Goal: Information Seeking & Learning: Learn about a topic

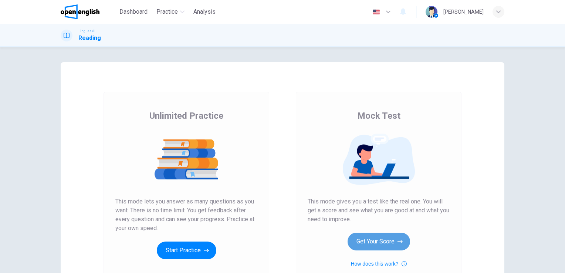
click at [383, 241] on button "Get Your Score" at bounding box center [379, 242] width 63 height 18
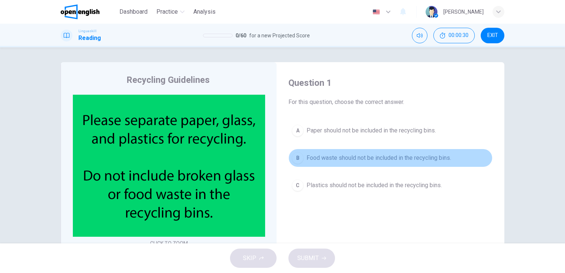
click at [413, 158] on span "Food waste should not be included in the recycling bins." at bounding box center [379, 158] width 145 height 9
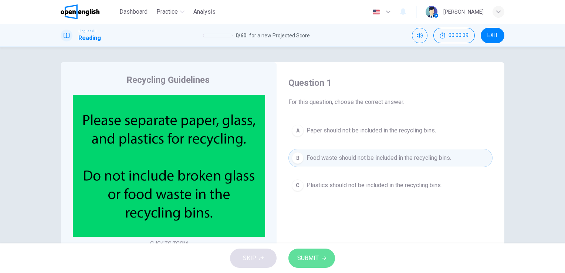
click at [313, 261] on span "SUBMIT" at bounding box center [307, 258] width 21 height 10
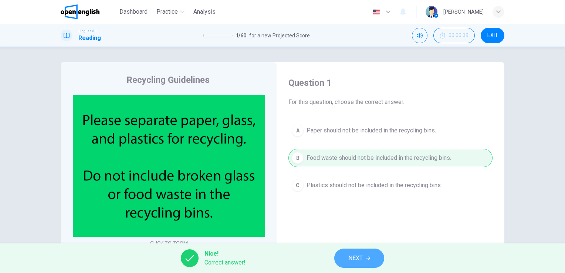
click at [353, 256] on span "NEXT" at bounding box center [356, 258] width 14 height 10
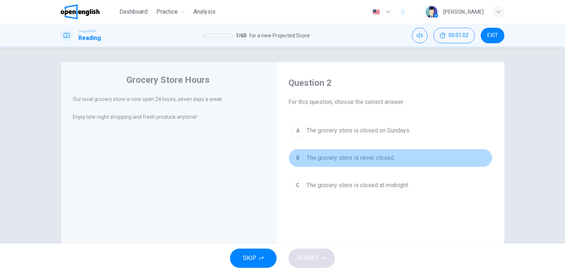
click at [383, 158] on span "The grocery store is never closed." at bounding box center [351, 158] width 88 height 9
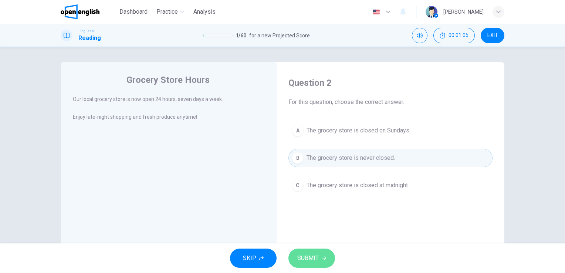
click at [301, 257] on span "SUBMIT" at bounding box center [307, 258] width 21 height 10
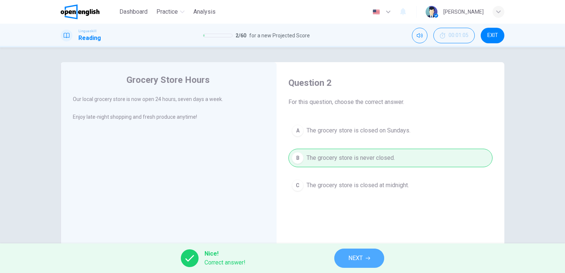
click at [356, 258] on span "NEXT" at bounding box center [356, 258] width 14 height 10
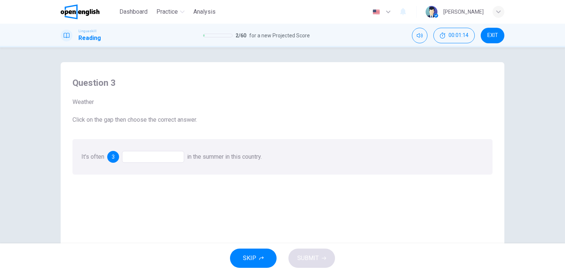
click at [164, 157] on div at bounding box center [153, 157] width 62 height 12
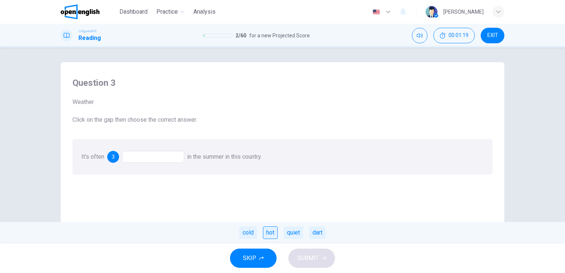
click at [266, 232] on div "hot" at bounding box center [270, 232] width 15 height 13
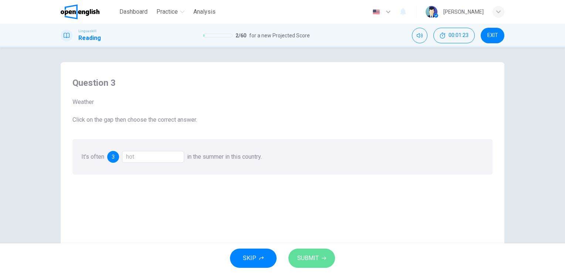
click at [301, 254] on span "SUBMIT" at bounding box center [307, 258] width 21 height 10
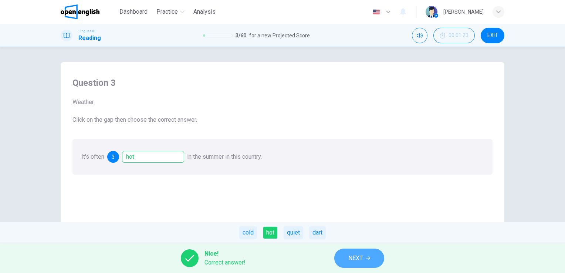
click at [349, 254] on span "NEXT" at bounding box center [356, 258] width 14 height 10
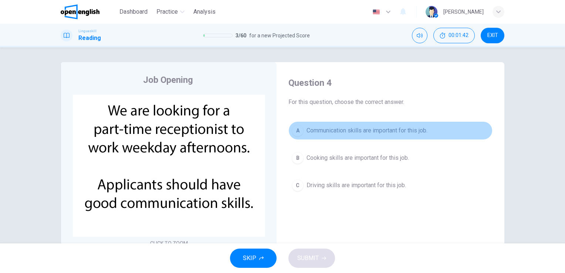
click at [374, 132] on span "Communication skills are important for this job." at bounding box center [367, 130] width 121 height 9
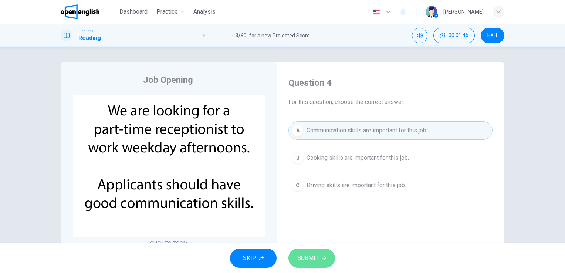
click at [312, 253] on span "SUBMIT" at bounding box center [307, 258] width 21 height 10
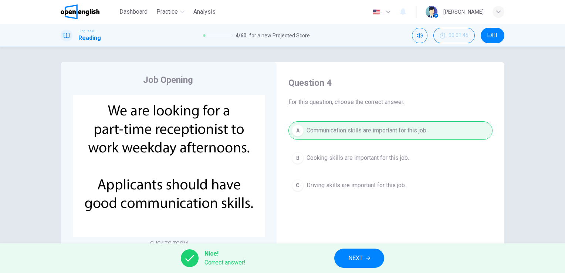
click at [367, 251] on button "NEXT" at bounding box center [359, 258] width 50 height 19
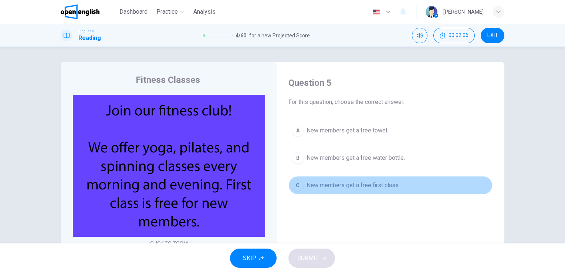
click at [352, 182] on span "New members get a free first class." at bounding box center [353, 185] width 93 height 9
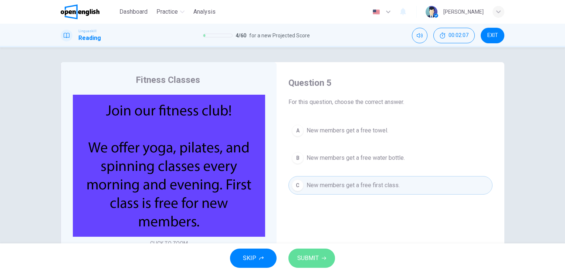
click at [322, 254] on button "SUBMIT" at bounding box center [312, 258] width 47 height 19
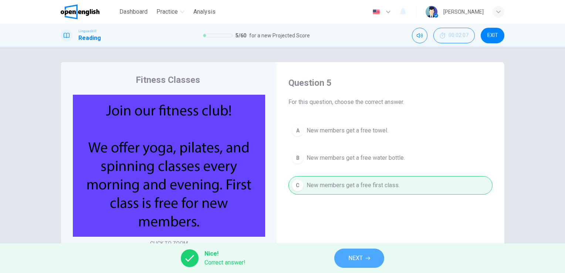
click at [359, 258] on span "NEXT" at bounding box center [356, 258] width 14 height 10
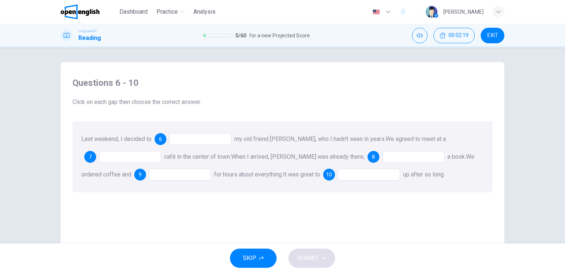
click at [204, 135] on div at bounding box center [200, 139] width 62 height 12
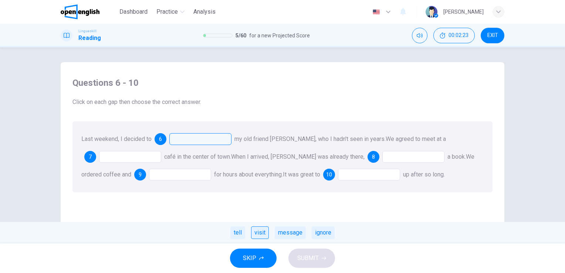
click at [258, 233] on div "visit" at bounding box center [260, 232] width 18 height 13
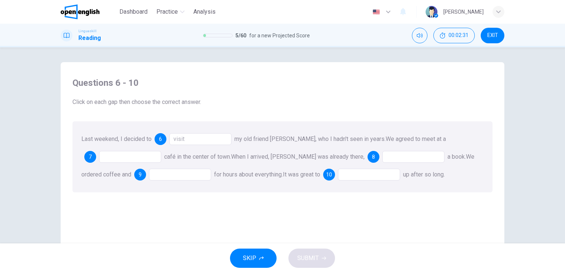
click at [132, 154] on div at bounding box center [130, 157] width 62 height 12
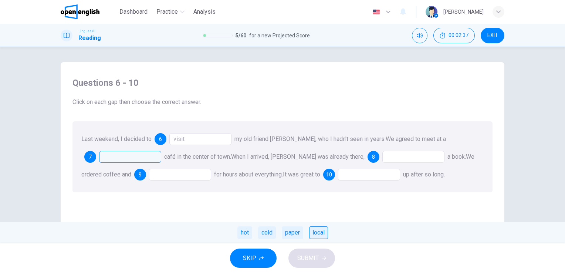
click at [320, 229] on div "local" at bounding box center [318, 232] width 19 height 13
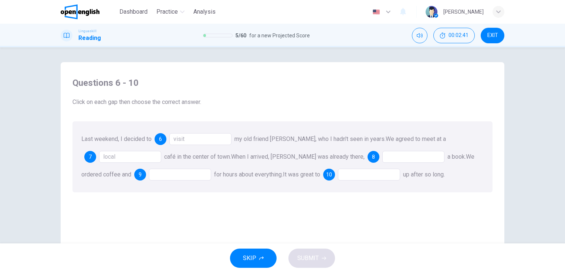
click at [383, 159] on div at bounding box center [414, 157] width 62 height 12
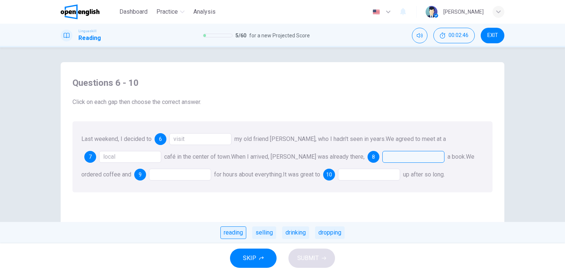
click at [232, 233] on div "reading" at bounding box center [234, 232] width 26 height 13
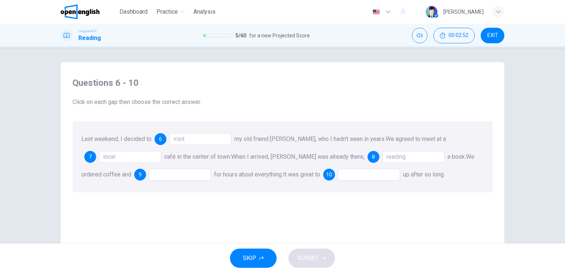
click at [159, 172] on div at bounding box center [180, 175] width 62 height 12
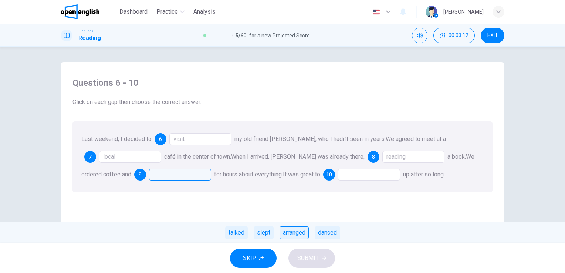
click at [296, 231] on div "arranged" at bounding box center [294, 232] width 29 height 13
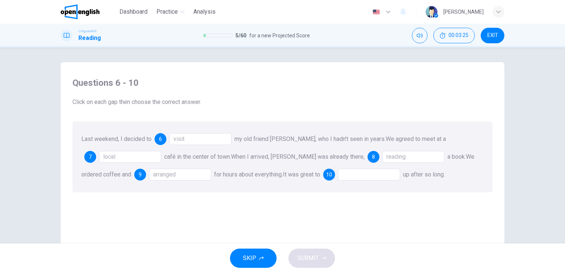
click at [364, 171] on div at bounding box center [369, 175] width 62 height 12
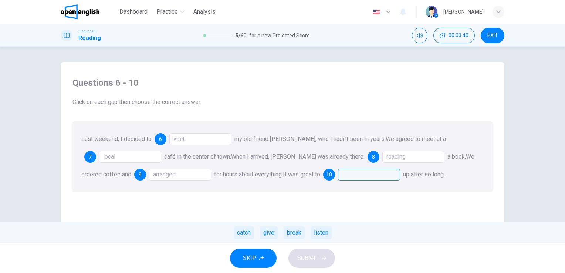
click at [151, 174] on div "arranged" at bounding box center [180, 175] width 62 height 12
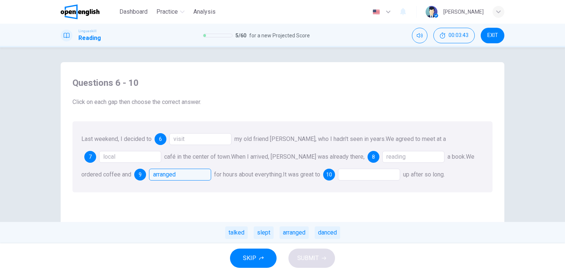
click at [151, 174] on div "arranged" at bounding box center [180, 175] width 62 height 12
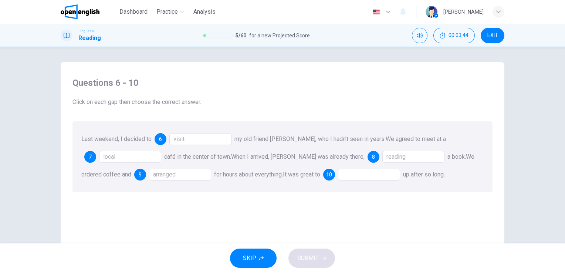
click at [151, 174] on div "arranged" at bounding box center [180, 175] width 62 height 12
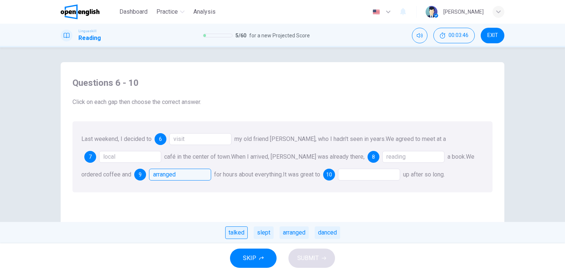
click at [232, 235] on div "talked" at bounding box center [236, 232] width 23 height 13
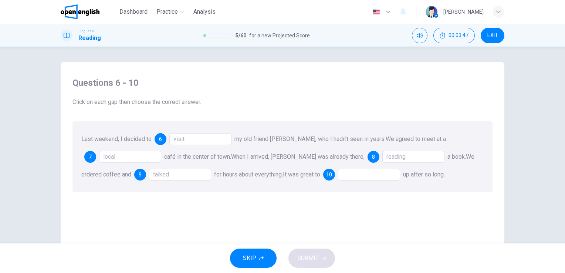
click at [345, 170] on div at bounding box center [369, 175] width 62 height 12
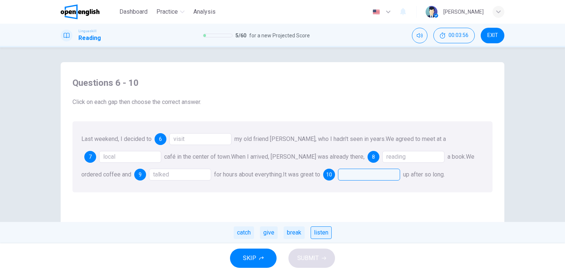
click at [319, 228] on div "listen" at bounding box center [321, 232] width 21 height 13
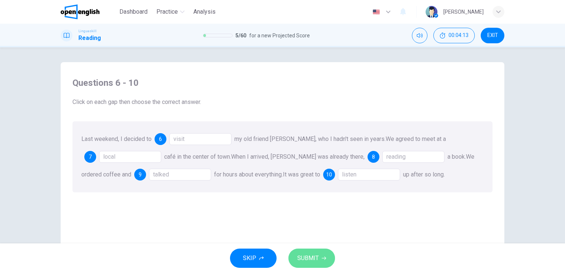
click at [316, 255] on span "SUBMIT" at bounding box center [307, 258] width 21 height 10
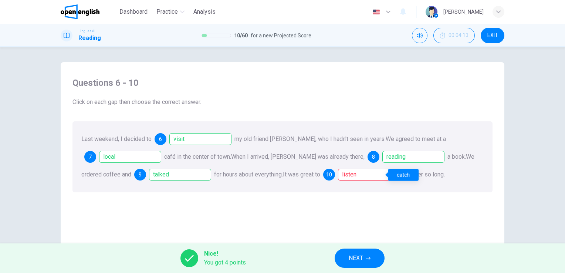
click at [354, 174] on div "listen" at bounding box center [369, 175] width 62 height 12
click at [374, 173] on div "listen" at bounding box center [369, 175] width 62 height 12
click at [402, 171] on div "catch" at bounding box center [403, 175] width 31 height 12
click at [362, 263] on span "NEXT" at bounding box center [356, 258] width 14 height 10
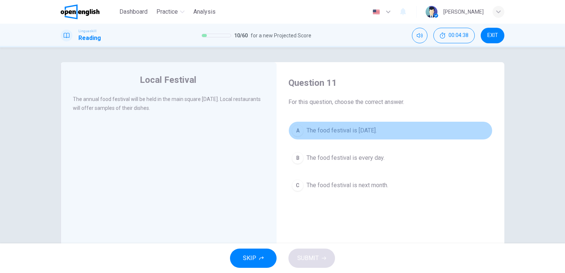
click at [364, 129] on span "The food festival is [DATE]." at bounding box center [342, 130] width 70 height 9
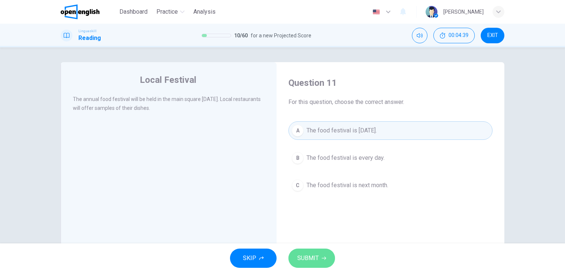
click at [303, 253] on button "SUBMIT" at bounding box center [312, 258] width 47 height 19
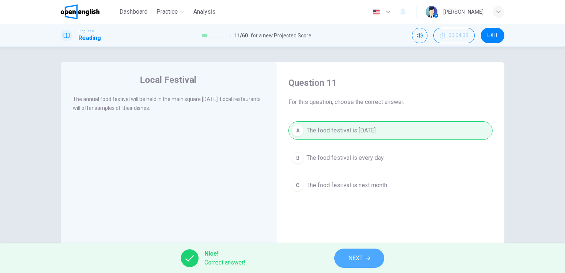
click at [356, 255] on span "NEXT" at bounding box center [356, 258] width 14 height 10
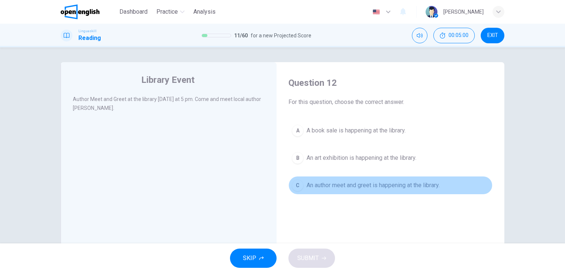
click at [356, 184] on span "An author meet and greet is happening at the library." at bounding box center [373, 185] width 133 height 9
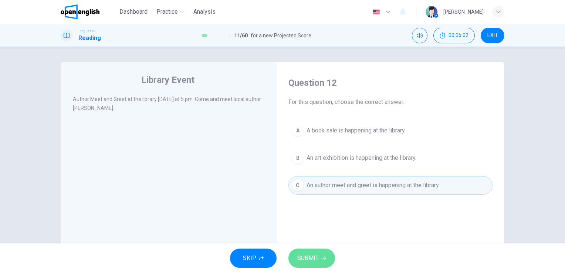
click at [319, 258] on button "SUBMIT" at bounding box center [312, 258] width 47 height 19
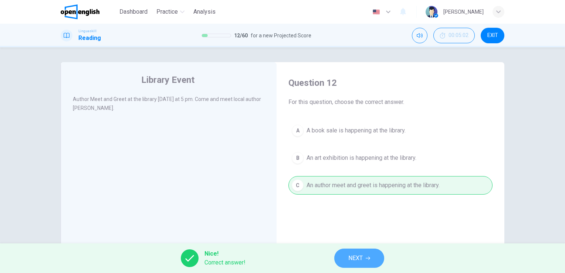
click at [354, 252] on button "NEXT" at bounding box center [359, 258] width 50 height 19
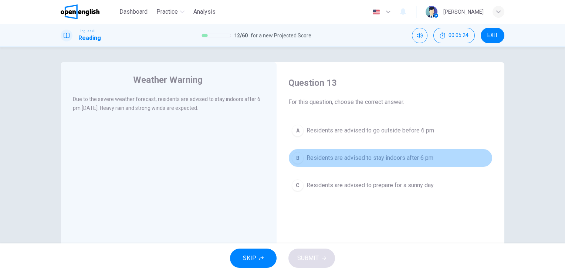
click at [381, 158] on span "Residents are advised to stay indoors after 6 pm" at bounding box center [370, 158] width 127 height 9
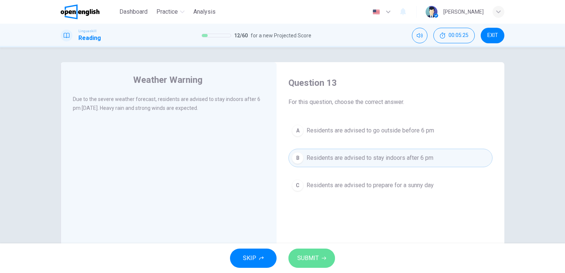
click at [315, 258] on span "SUBMIT" at bounding box center [307, 258] width 21 height 10
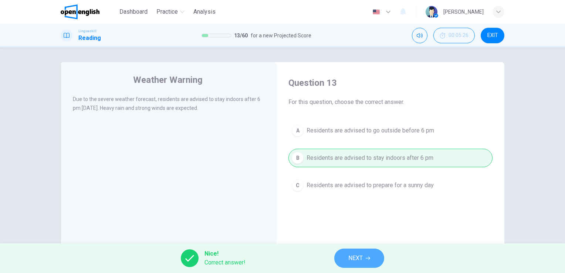
click at [340, 260] on button "NEXT" at bounding box center [359, 258] width 50 height 19
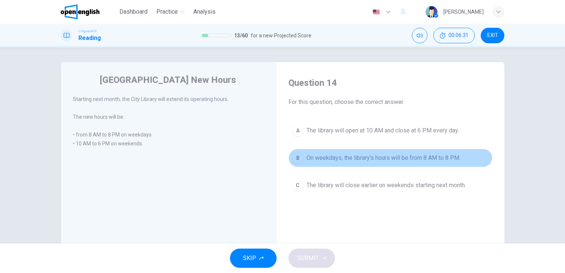
click at [397, 154] on span "On weekdays, the library's hours will be from 8 AM to 8 PM." at bounding box center [384, 158] width 154 height 9
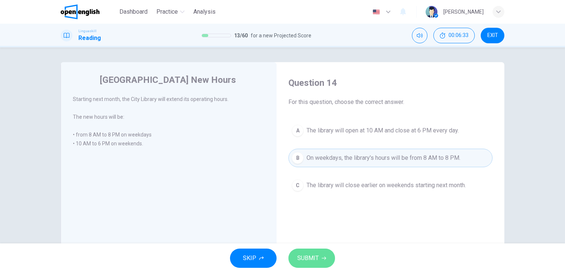
click at [321, 262] on button "SUBMIT" at bounding box center [312, 258] width 47 height 19
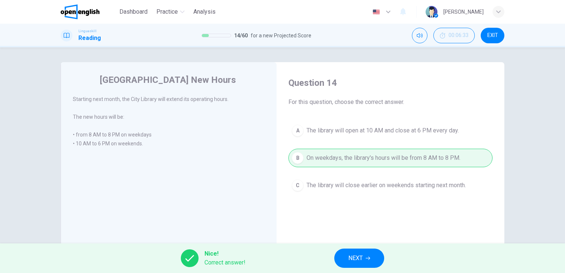
click at [347, 259] on button "NEXT" at bounding box center [359, 258] width 50 height 19
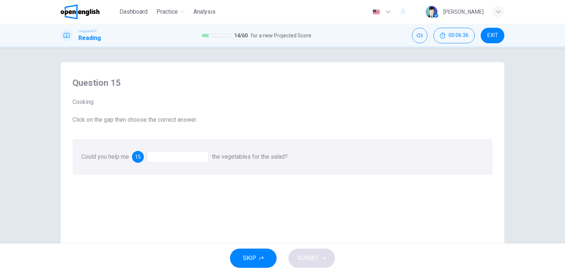
click at [178, 152] on div at bounding box center [178, 157] width 62 height 12
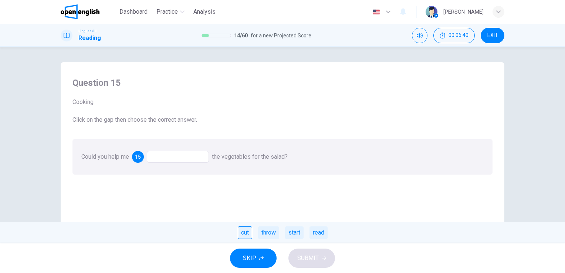
click at [244, 232] on div "cut" at bounding box center [245, 232] width 14 height 13
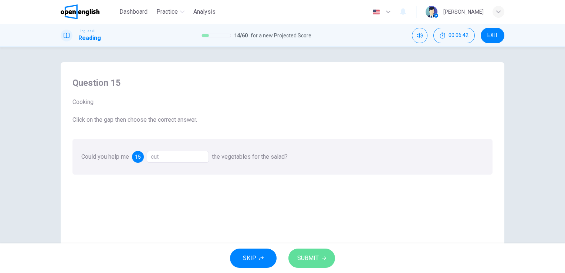
click at [312, 255] on span "SUBMIT" at bounding box center [307, 258] width 21 height 10
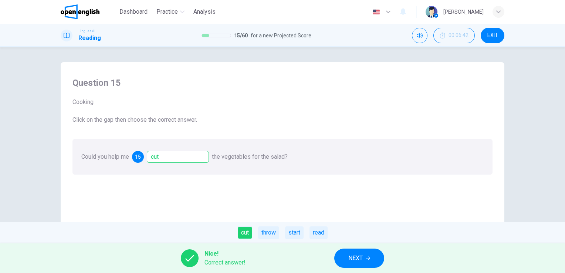
click at [343, 258] on button "NEXT" at bounding box center [359, 258] width 50 height 19
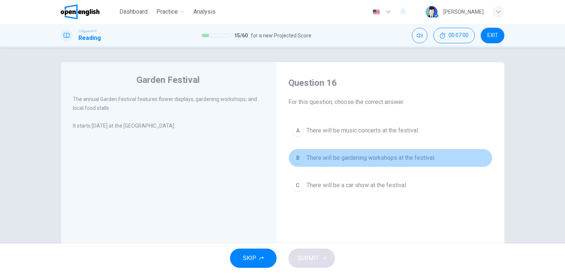
click at [385, 157] on span "There will be gardening workshops at the festival." at bounding box center [371, 158] width 129 height 9
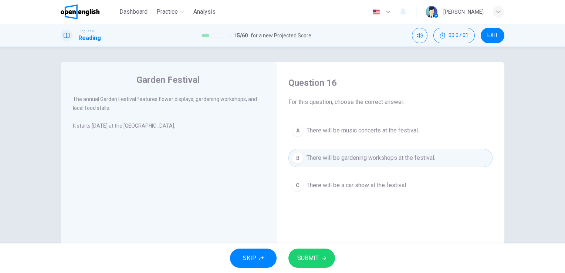
click at [306, 259] on span "SUBMIT" at bounding box center [307, 258] width 21 height 10
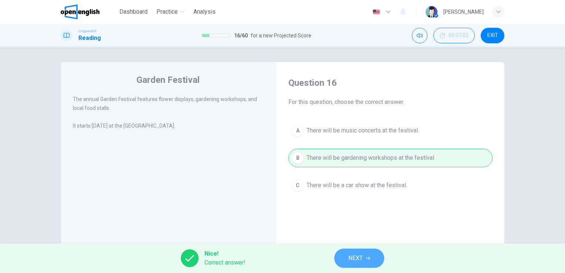
click at [362, 261] on span "NEXT" at bounding box center [356, 258] width 14 height 10
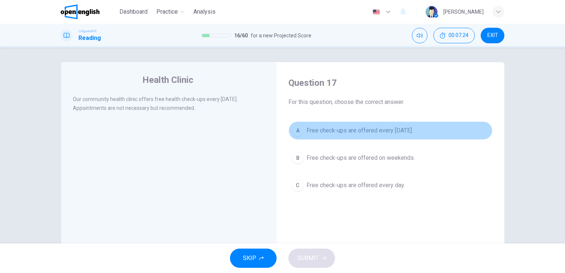
click at [386, 128] on span "Free check-ups are offered every [DATE]." at bounding box center [360, 130] width 107 height 9
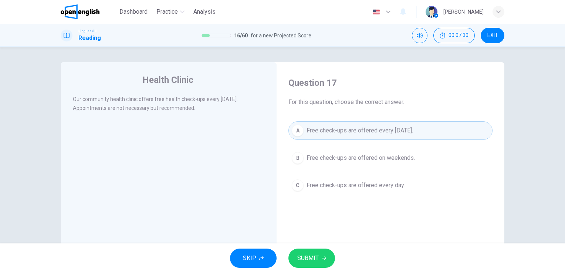
click at [315, 254] on span "SUBMIT" at bounding box center [307, 258] width 21 height 10
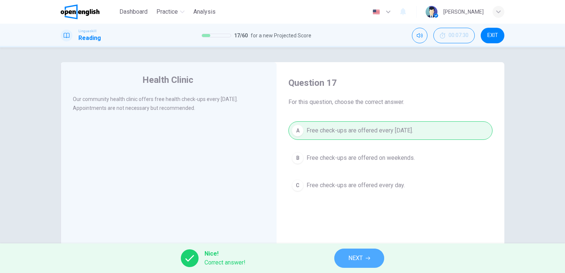
click at [357, 254] on span "NEXT" at bounding box center [356, 258] width 14 height 10
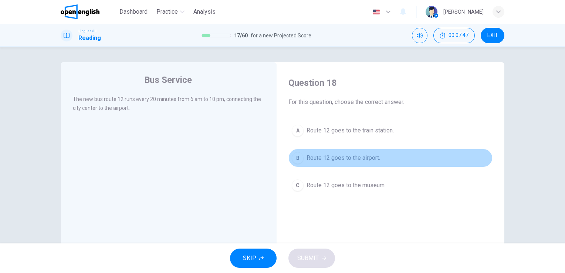
click at [350, 158] on span "Route 12 goes to the airport." at bounding box center [344, 158] width 74 height 9
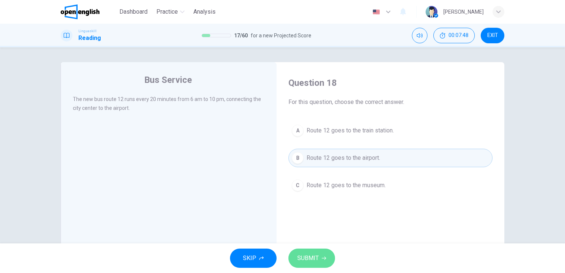
click at [320, 265] on button "SUBMIT" at bounding box center [312, 258] width 47 height 19
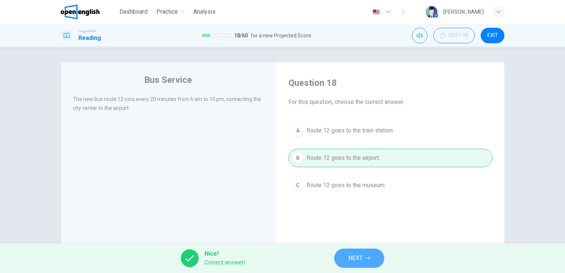
click at [366, 259] on button "NEXT" at bounding box center [359, 258] width 50 height 19
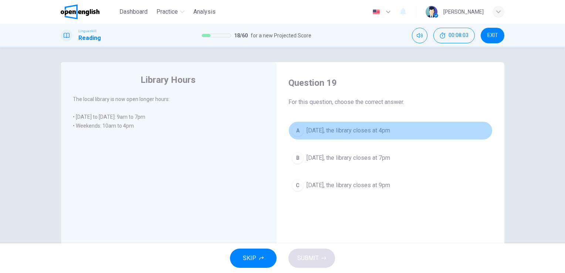
click at [386, 128] on span "[DATE], the library closes at 4pm" at bounding box center [349, 130] width 84 height 9
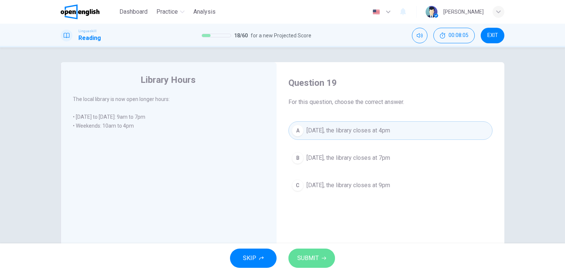
click at [324, 261] on button "SUBMIT" at bounding box center [312, 258] width 47 height 19
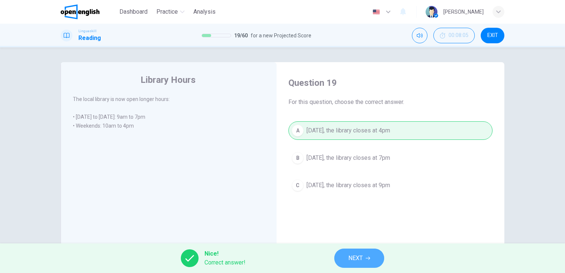
click at [358, 260] on span "NEXT" at bounding box center [356, 258] width 14 height 10
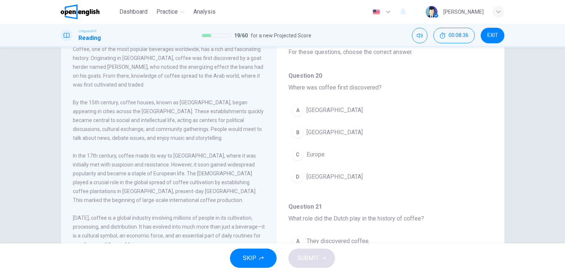
scroll to position [54, 0]
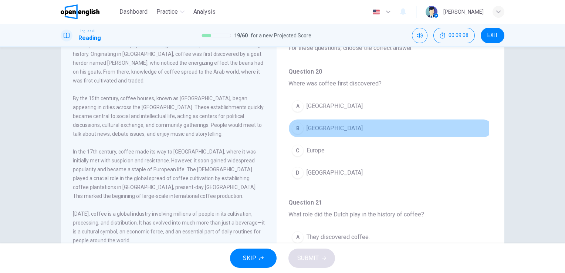
click at [319, 127] on span "[GEOGRAPHIC_DATA]" at bounding box center [335, 128] width 56 height 9
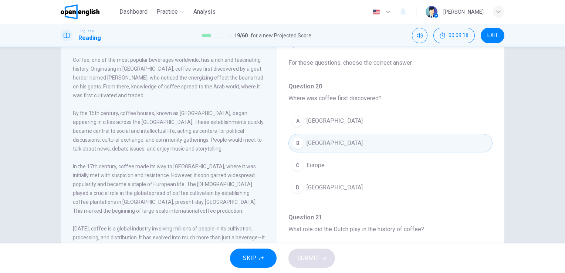
scroll to position [24, 0]
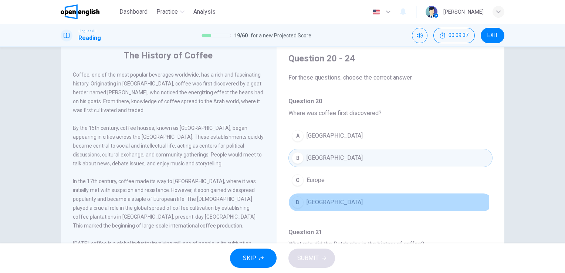
click at [325, 199] on span "[GEOGRAPHIC_DATA]" at bounding box center [335, 202] width 56 height 9
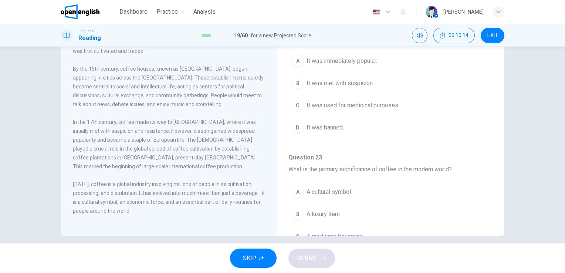
scroll to position [460, 0]
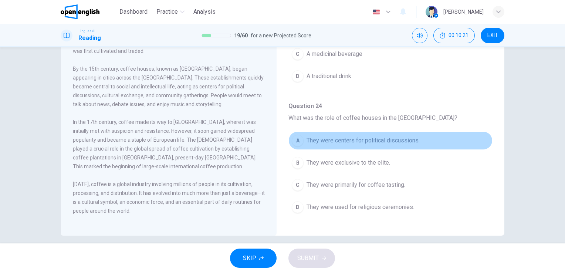
click at [401, 137] on span "They were centers for political discussions." at bounding box center [363, 140] width 113 height 9
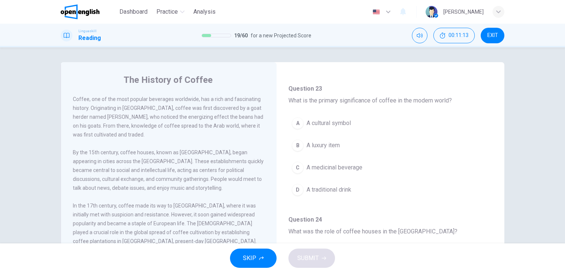
scroll to position [416, 0]
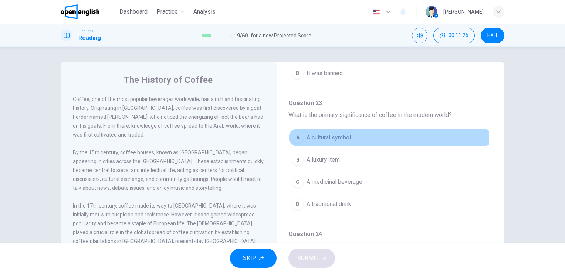
click at [333, 134] on span "A cultural symbol" at bounding box center [329, 137] width 44 height 9
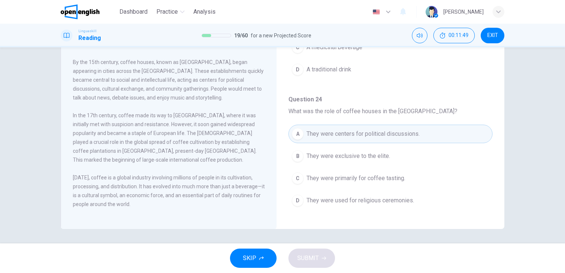
scroll to position [241, 0]
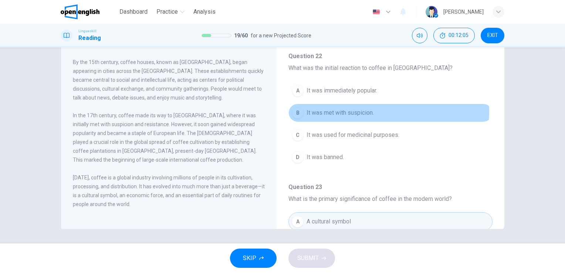
click at [373, 110] on span "It was met with suspicion." at bounding box center [340, 112] width 67 height 9
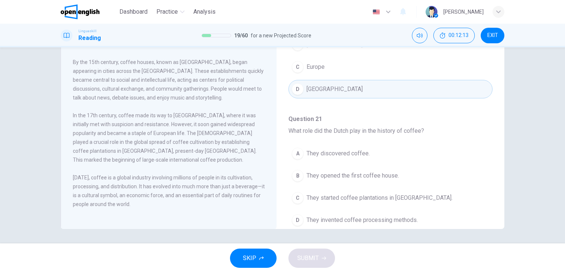
scroll to position [53, 0]
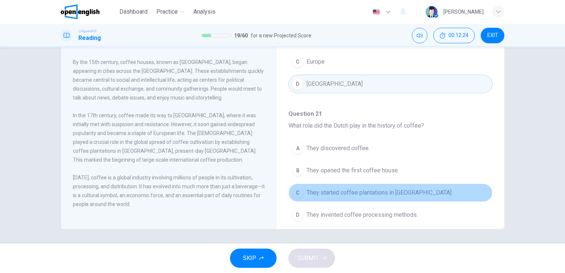
click at [391, 190] on span "They started coffee plantations in [GEOGRAPHIC_DATA]." at bounding box center [380, 192] width 146 height 9
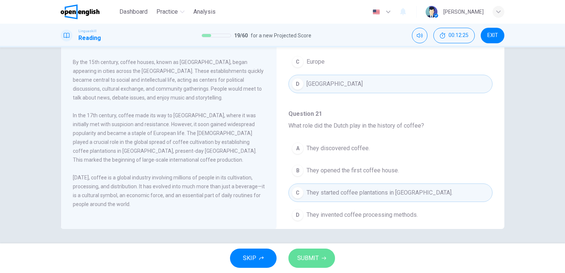
click at [313, 258] on span "SUBMIT" at bounding box center [307, 258] width 21 height 10
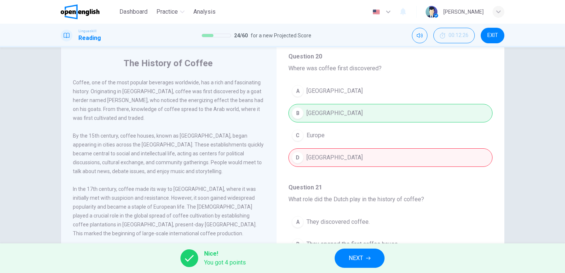
scroll to position [16, 0]
click at [365, 260] on button "NEXT" at bounding box center [360, 258] width 50 height 19
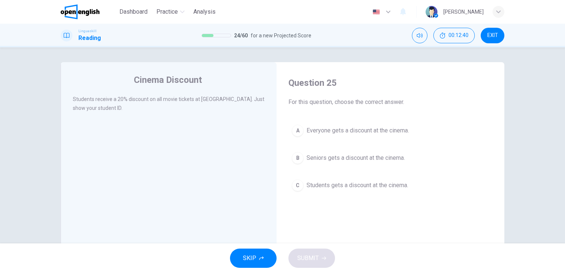
click at [377, 185] on span "Students gets a discount at the cinema." at bounding box center [358, 185] width 102 height 9
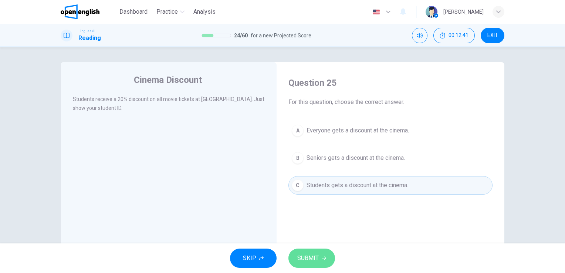
click at [316, 259] on span "SUBMIT" at bounding box center [307, 258] width 21 height 10
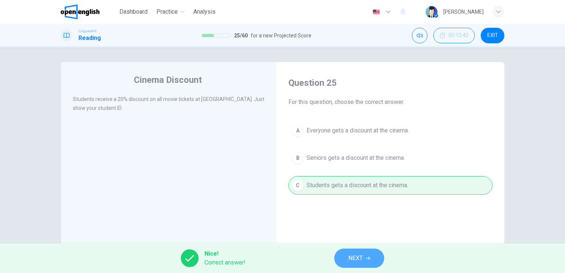
click at [346, 259] on button "NEXT" at bounding box center [359, 258] width 50 height 19
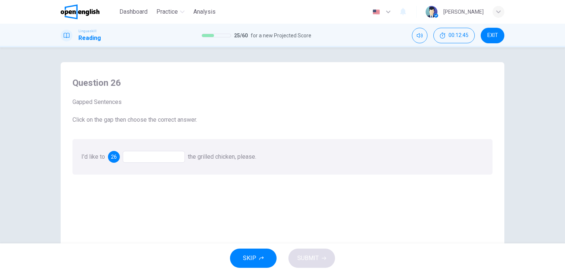
click at [142, 151] on div at bounding box center [154, 157] width 62 height 12
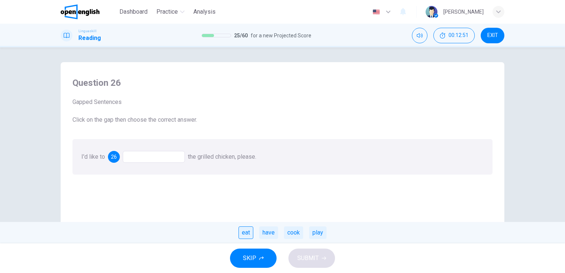
click at [248, 230] on div "eat" at bounding box center [246, 232] width 15 height 13
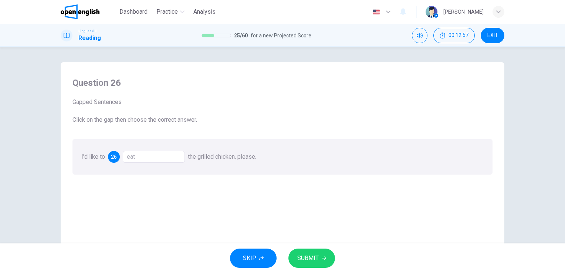
click at [168, 166] on div "I'd like to 26 eat the grilled chicken, please." at bounding box center [283, 157] width 420 height 36
click at [310, 261] on span "SUBMIT" at bounding box center [307, 258] width 21 height 10
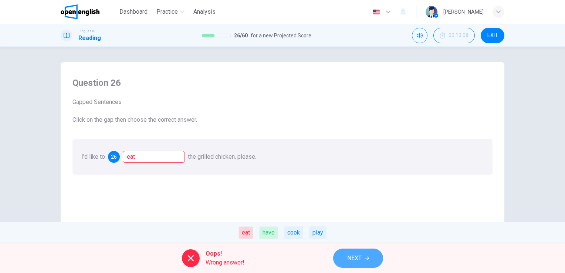
click at [349, 259] on span "NEXT" at bounding box center [354, 258] width 14 height 10
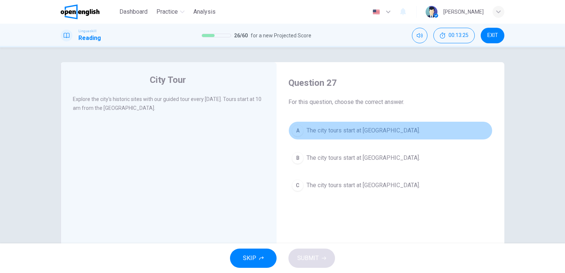
click at [372, 130] on span "The city tours start at [GEOGRAPHIC_DATA]." at bounding box center [364, 130] width 114 height 9
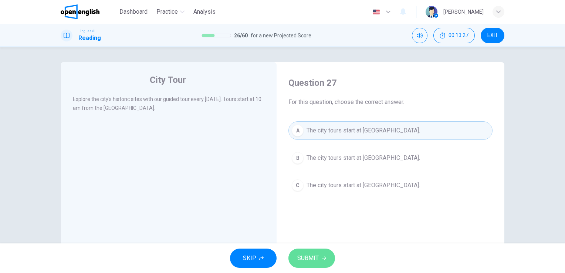
click at [317, 263] on span "SUBMIT" at bounding box center [307, 258] width 21 height 10
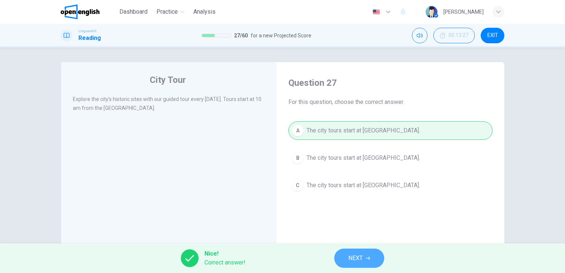
click at [345, 259] on button "NEXT" at bounding box center [359, 258] width 50 height 19
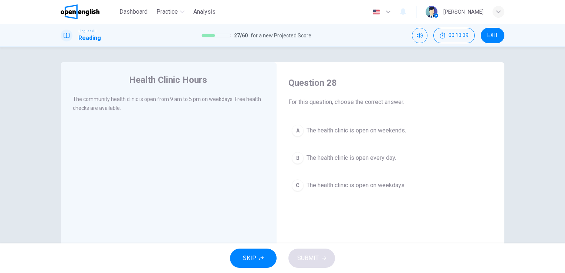
click at [390, 158] on span "The health clinic is open every day." at bounding box center [352, 158] width 90 height 9
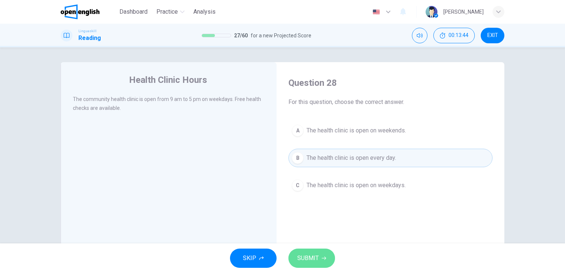
click at [323, 259] on icon "button" at bounding box center [324, 258] width 4 height 4
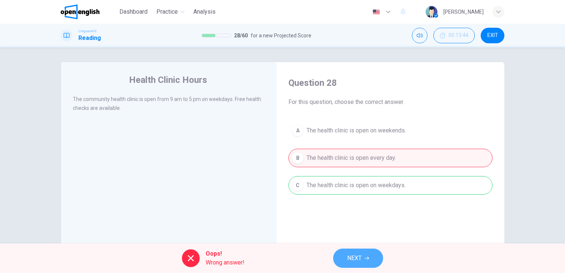
click at [369, 259] on icon "button" at bounding box center [367, 258] width 4 height 4
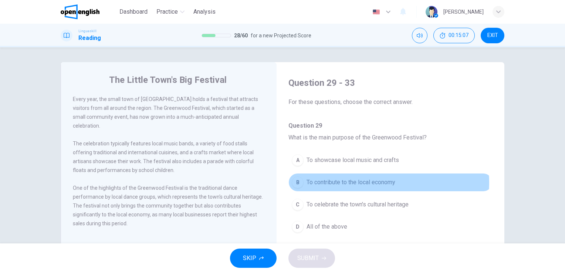
click at [369, 182] on span "To contribute to the local economy" at bounding box center [351, 182] width 89 height 9
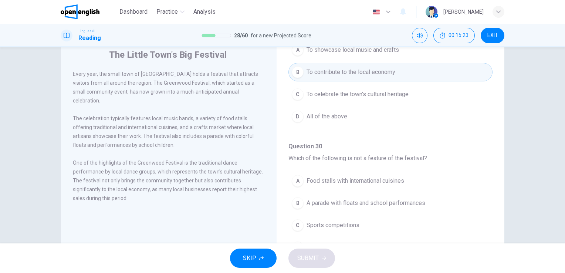
scroll to position [30, 0]
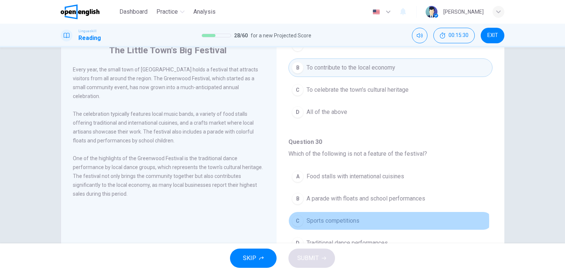
click at [348, 220] on span "Sports competitions" at bounding box center [333, 220] width 53 height 9
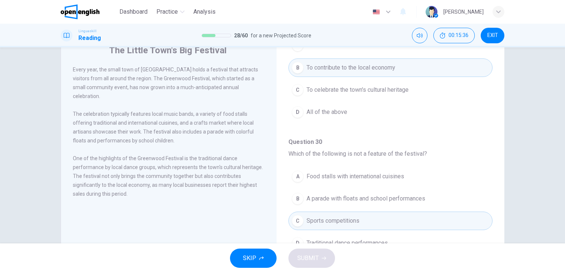
scroll to position [303, 0]
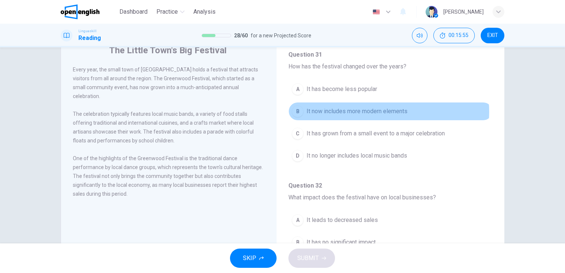
click at [377, 110] on span "It now includes more modern elements" at bounding box center [357, 111] width 101 height 9
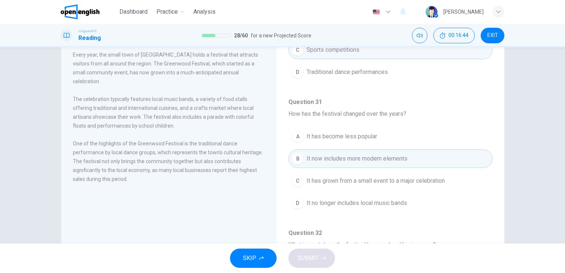
scroll to position [460, 0]
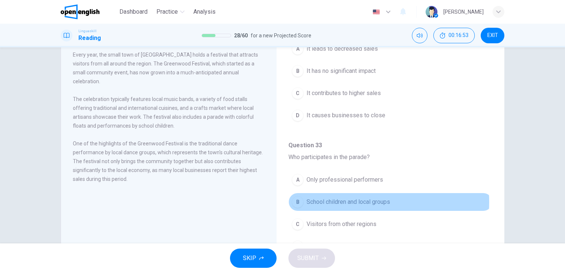
click at [348, 199] on span "School children and local groups" at bounding box center [349, 202] width 84 height 9
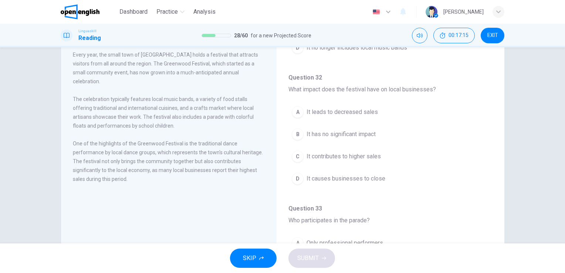
scroll to position [394, 0]
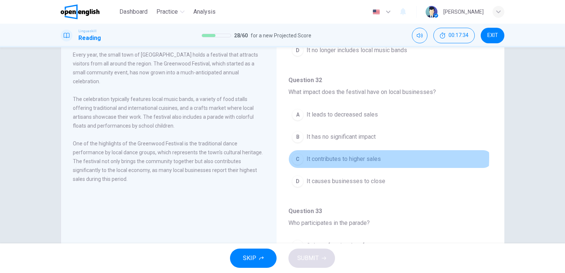
click at [360, 155] on span "It contributes to higher sales" at bounding box center [344, 159] width 74 height 9
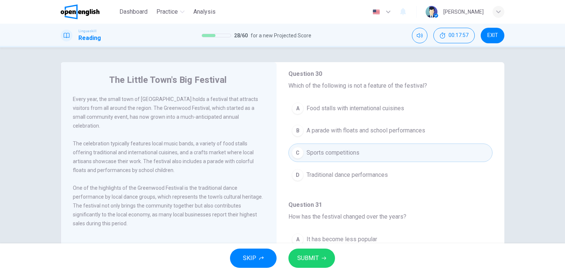
scroll to position [179, 0]
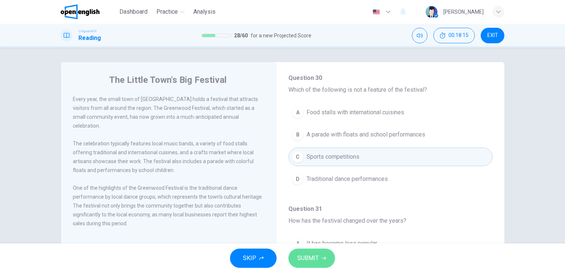
click at [317, 262] on span "SUBMIT" at bounding box center [307, 258] width 21 height 10
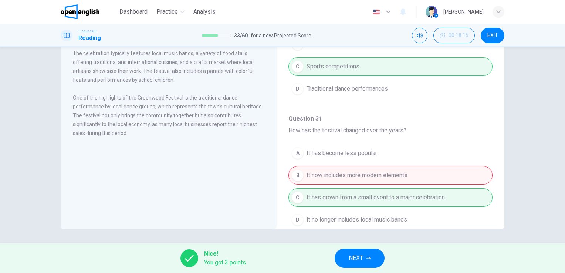
scroll to position [90, 0]
click at [353, 257] on span "NEXT" at bounding box center [356, 258] width 14 height 10
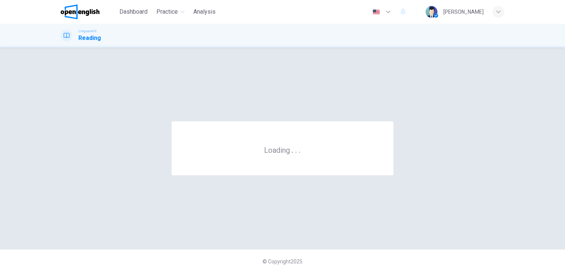
scroll to position [0, 0]
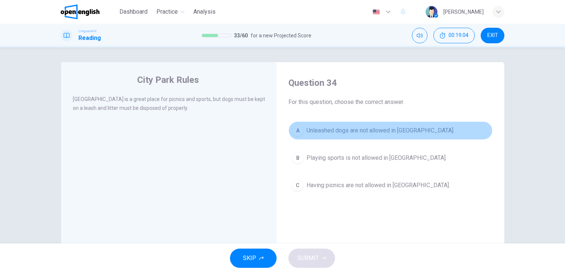
click at [331, 128] on span "Unleashed dogs are not allowed in [GEOGRAPHIC_DATA]." at bounding box center [381, 130] width 148 height 9
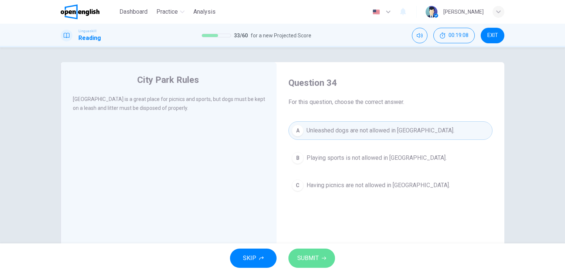
click at [312, 252] on button "SUBMIT" at bounding box center [312, 258] width 47 height 19
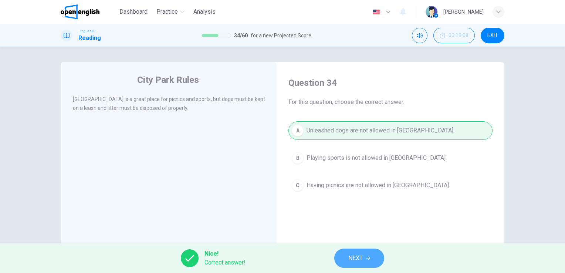
click at [367, 256] on button "NEXT" at bounding box center [359, 258] width 50 height 19
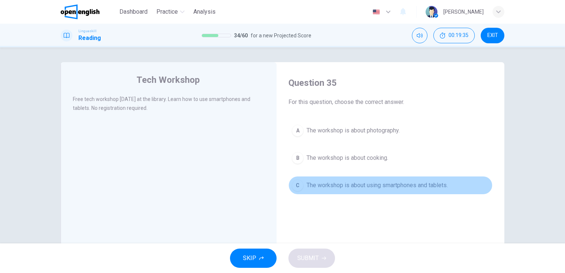
click at [405, 184] on span "The workshop is about using smartphones and tablets." at bounding box center [377, 185] width 141 height 9
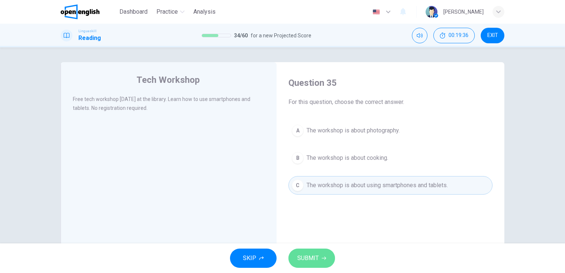
click at [313, 261] on span "SUBMIT" at bounding box center [307, 258] width 21 height 10
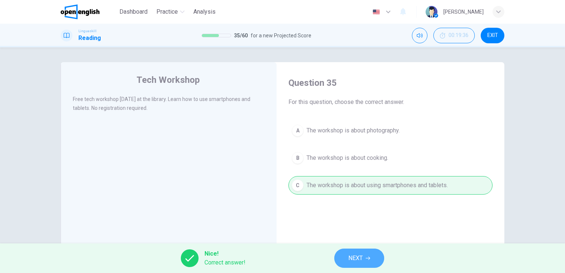
click at [356, 255] on span "NEXT" at bounding box center [356, 258] width 14 height 10
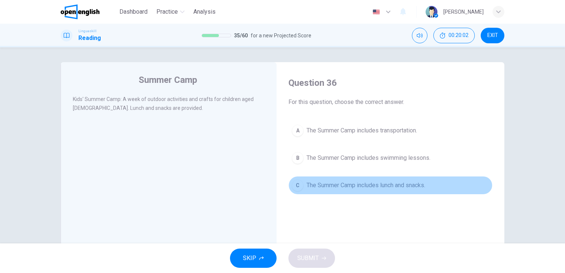
click at [381, 185] on span "The Summer Camp includes lunch and snacks." at bounding box center [366, 185] width 119 height 9
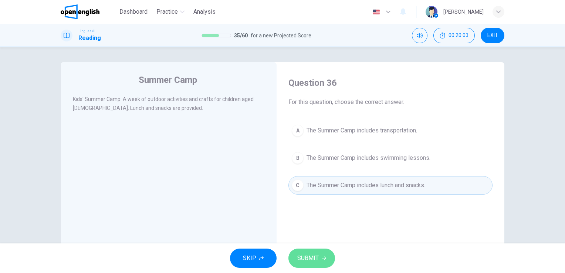
click at [315, 258] on span "SUBMIT" at bounding box center [307, 258] width 21 height 10
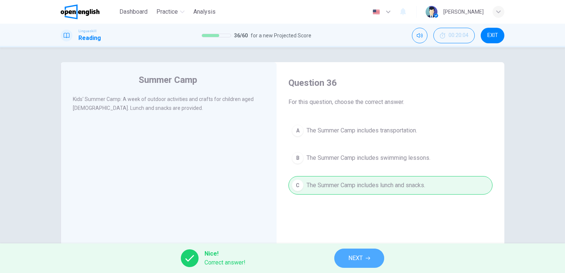
click at [352, 255] on span "NEXT" at bounding box center [356, 258] width 14 height 10
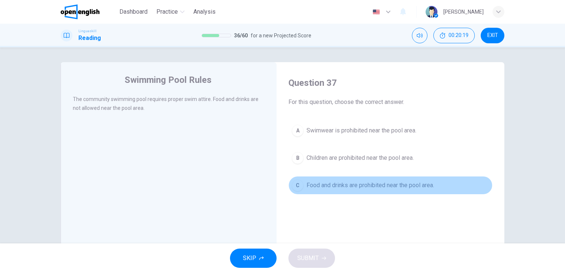
click at [371, 189] on span "Food and drinks are prohibited near the pool area." at bounding box center [371, 185] width 128 height 9
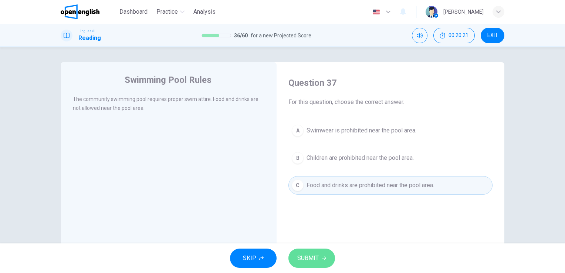
click at [321, 254] on button "SUBMIT" at bounding box center [312, 258] width 47 height 19
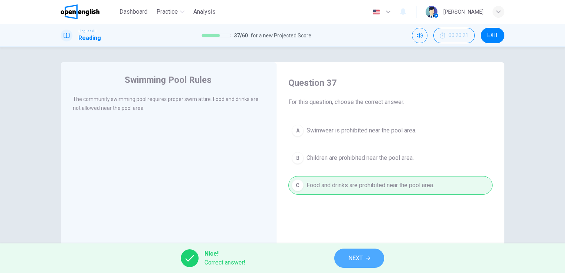
click at [341, 256] on button "NEXT" at bounding box center [359, 258] width 50 height 19
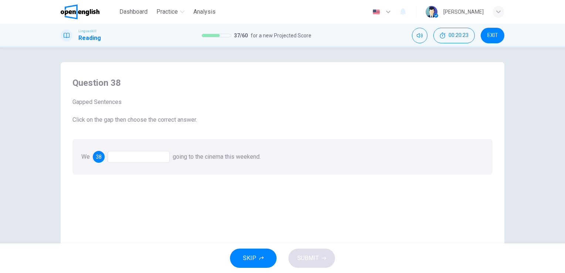
click at [141, 155] on div at bounding box center [139, 157] width 62 height 12
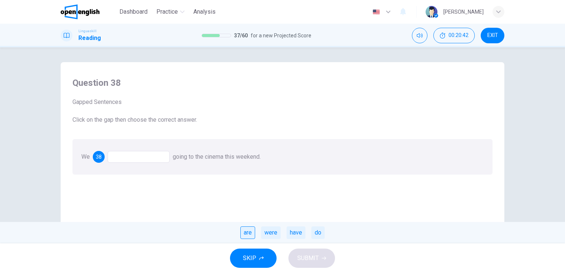
click at [244, 233] on div "are" at bounding box center [248, 232] width 15 height 13
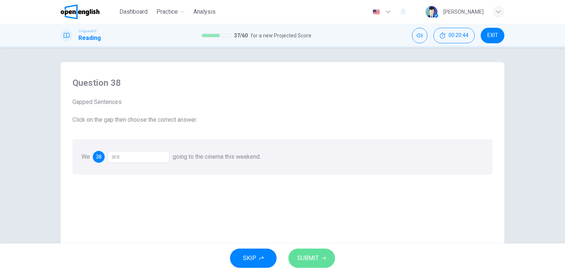
click at [300, 255] on span "SUBMIT" at bounding box center [307, 258] width 21 height 10
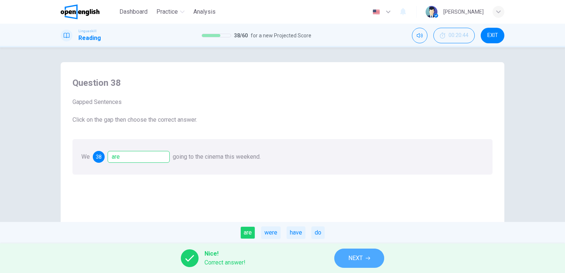
click at [350, 259] on span "NEXT" at bounding box center [356, 258] width 14 height 10
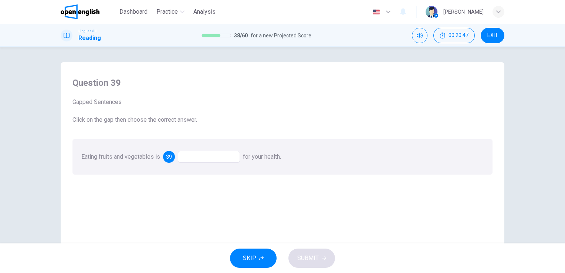
click at [217, 153] on div at bounding box center [209, 157] width 62 height 12
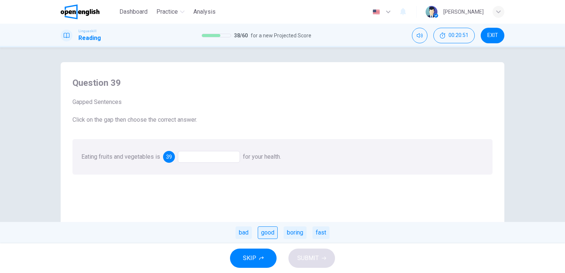
click at [269, 232] on div "good" at bounding box center [268, 232] width 20 height 13
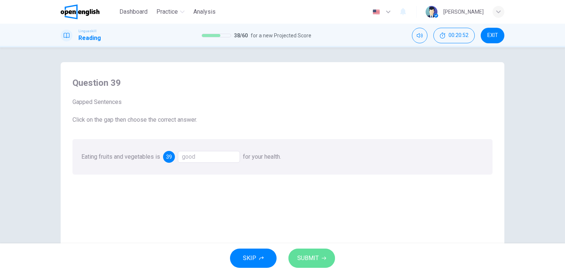
click at [308, 256] on span "SUBMIT" at bounding box center [307, 258] width 21 height 10
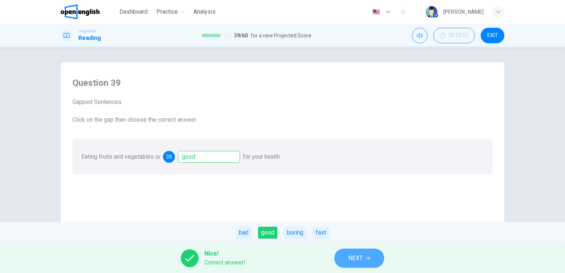
click at [349, 257] on span "NEXT" at bounding box center [356, 258] width 14 height 10
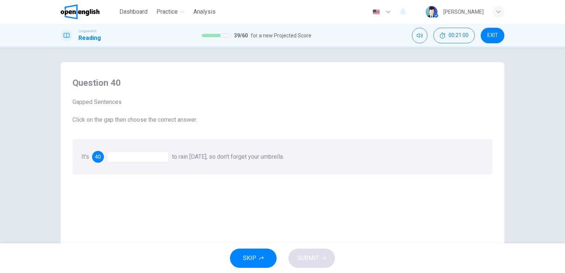
click at [128, 156] on div at bounding box center [138, 157] width 62 height 12
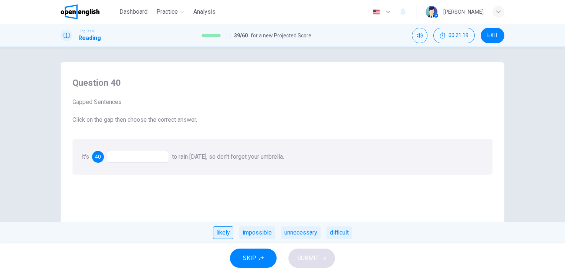
click at [222, 233] on div "likely" at bounding box center [223, 232] width 20 height 13
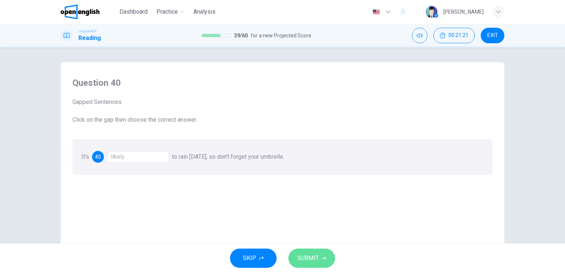
click at [296, 260] on button "SUBMIT" at bounding box center [312, 258] width 47 height 19
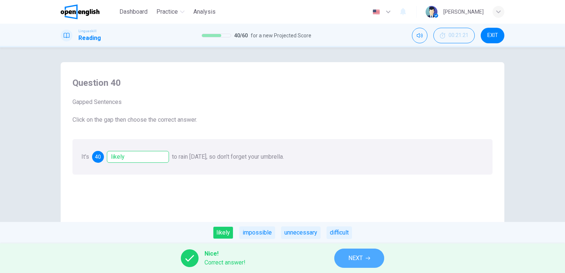
click at [370, 265] on button "NEXT" at bounding box center [359, 258] width 50 height 19
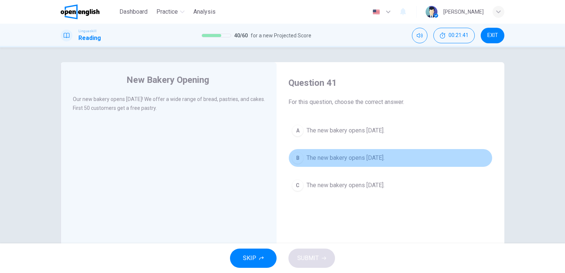
click at [368, 158] on span "The new bakery opens [DATE]." at bounding box center [346, 158] width 78 height 9
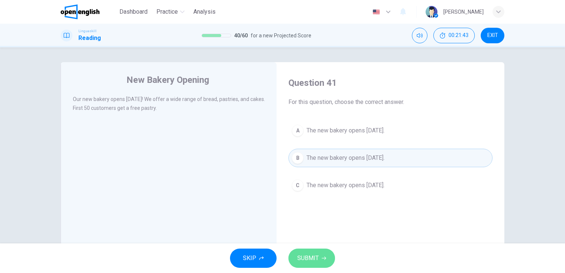
click at [320, 253] on button "SUBMIT" at bounding box center [312, 258] width 47 height 19
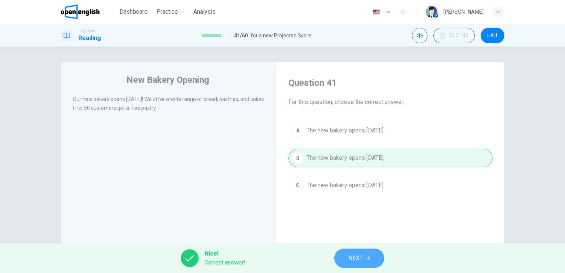
click at [372, 257] on button "NEXT" at bounding box center [359, 258] width 50 height 19
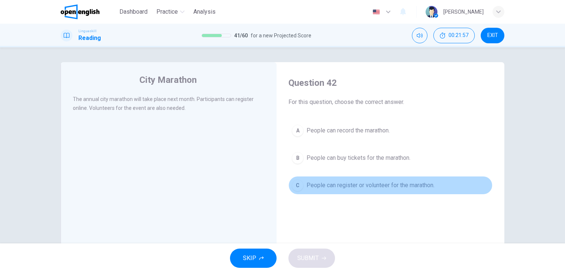
click at [343, 184] on span "People can register or volunteer for the marathon." at bounding box center [371, 185] width 128 height 9
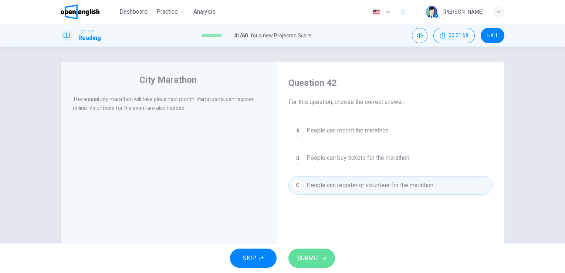
click at [318, 258] on span "SUBMIT" at bounding box center [307, 258] width 21 height 10
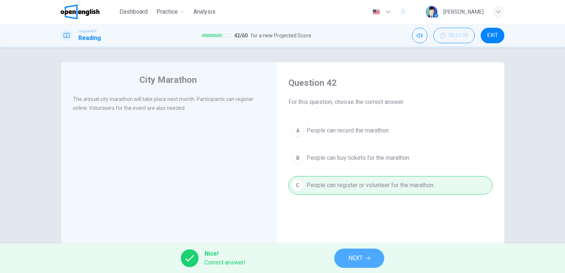
click at [356, 260] on span "NEXT" at bounding box center [356, 258] width 14 height 10
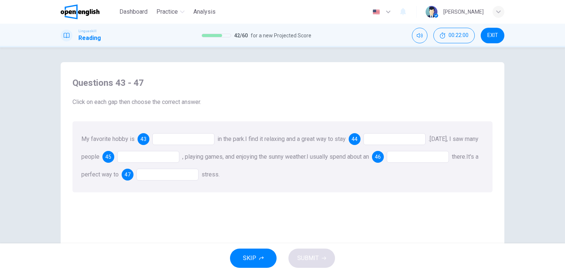
click at [178, 137] on div at bounding box center [183, 139] width 62 height 12
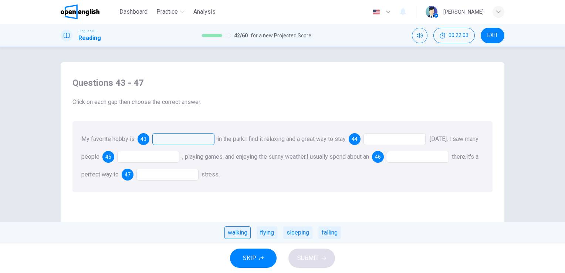
click at [237, 235] on div "walking" at bounding box center [238, 232] width 26 height 13
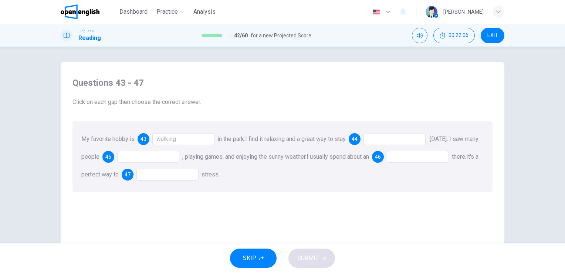
click at [388, 138] on div at bounding box center [395, 139] width 62 height 12
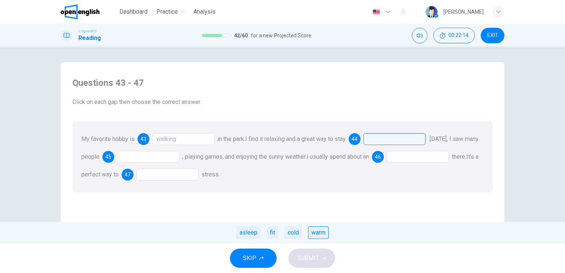
click at [326, 235] on div "warm" at bounding box center [318, 232] width 21 height 13
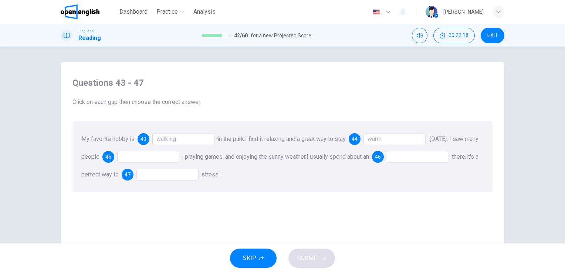
click at [172, 156] on div at bounding box center [148, 157] width 62 height 12
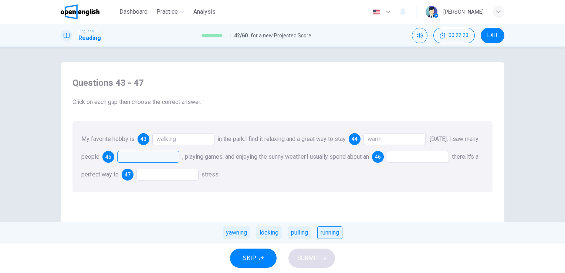
click at [332, 235] on div "running" at bounding box center [329, 232] width 25 height 13
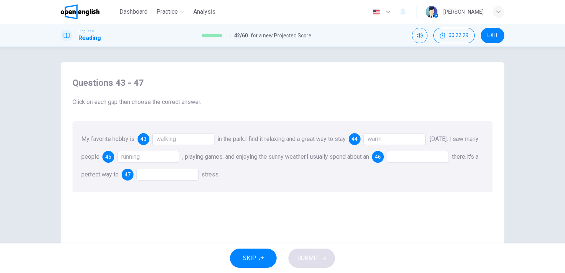
click at [421, 159] on div at bounding box center [418, 157] width 62 height 12
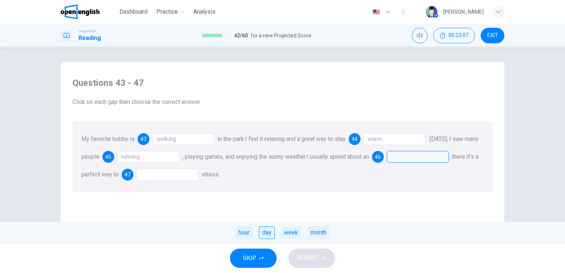
click at [263, 233] on div "day" at bounding box center [267, 232] width 16 height 13
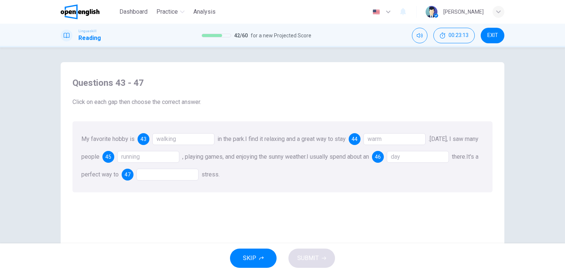
click at [181, 174] on div at bounding box center [168, 175] width 62 height 12
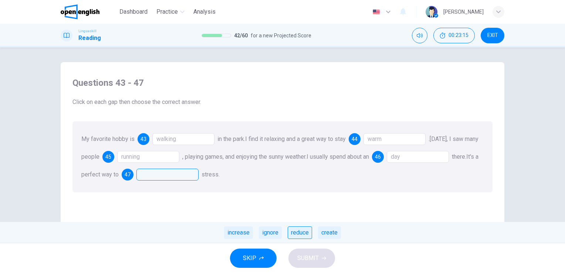
click at [299, 235] on div "reduce" at bounding box center [300, 232] width 24 height 13
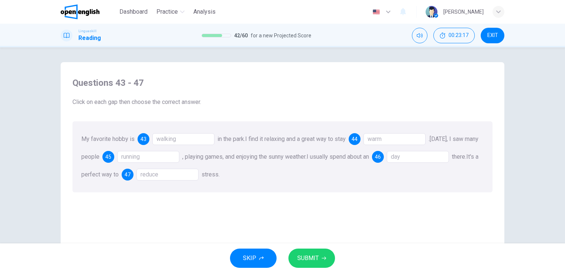
click at [309, 254] on span "SUBMIT" at bounding box center [307, 258] width 21 height 10
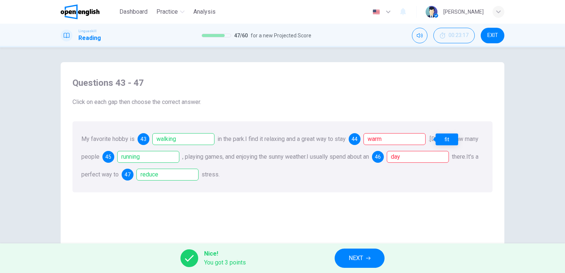
click at [448, 138] on div "fit" at bounding box center [447, 140] width 23 height 12
click at [374, 256] on button "NEXT" at bounding box center [360, 258] width 50 height 19
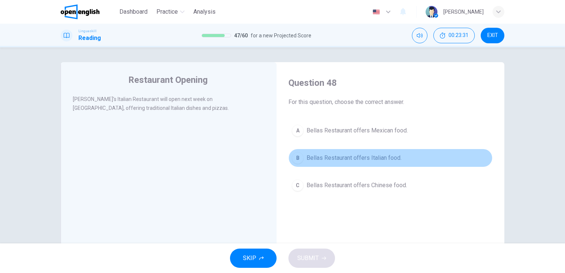
click at [338, 158] on span "Bellas Restaurant offers Italian food." at bounding box center [354, 158] width 95 height 9
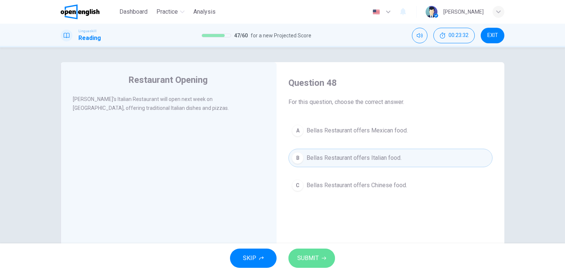
click at [314, 255] on span "SUBMIT" at bounding box center [307, 258] width 21 height 10
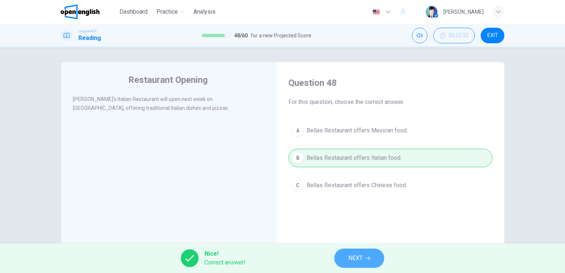
click at [348, 262] on button "NEXT" at bounding box center [359, 258] width 50 height 19
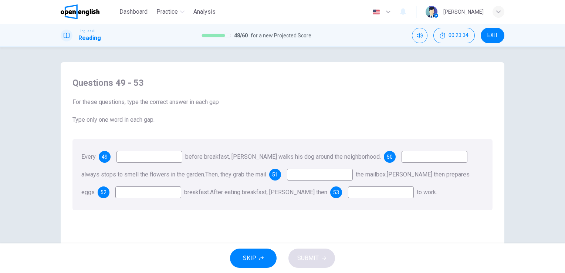
click at [138, 158] on input at bounding box center [150, 157] width 66 height 12
click at [168, 159] on input at bounding box center [150, 157] width 66 height 12
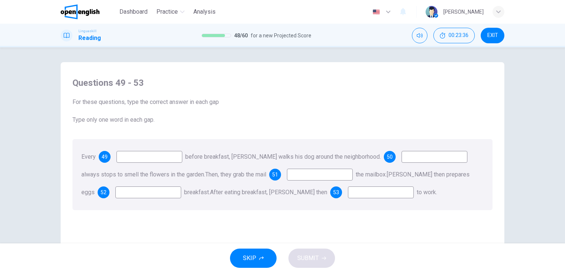
click at [168, 159] on input at bounding box center [150, 157] width 66 height 12
type input "***"
click at [409, 154] on input at bounding box center [435, 157] width 66 height 12
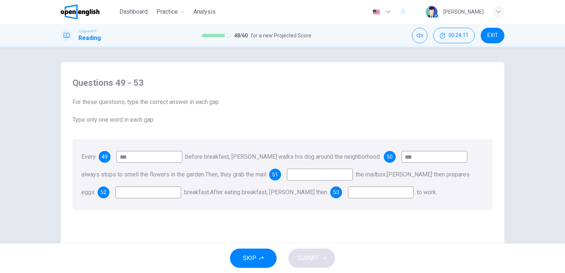
type input "***"
click at [334, 171] on input at bounding box center [320, 175] width 66 height 12
type input "**"
click at [115, 192] on input at bounding box center [148, 192] width 66 height 12
type input "******"
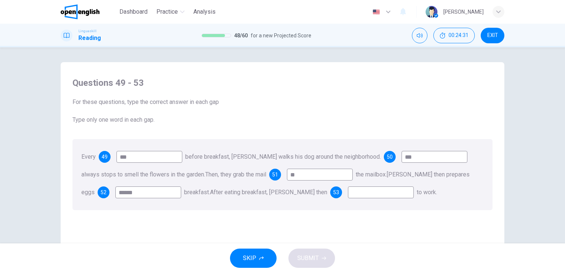
click at [350, 193] on input at bounding box center [381, 192] width 66 height 12
type input "*****"
click at [305, 261] on span "SUBMIT" at bounding box center [307, 258] width 21 height 10
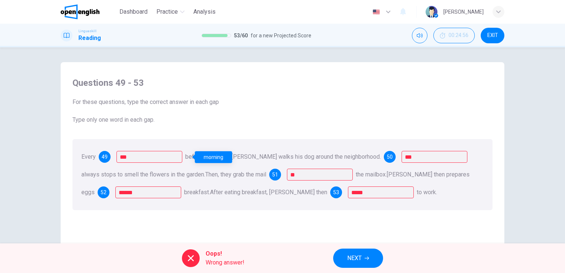
click at [206, 158] on div "morning" at bounding box center [213, 157] width 37 height 12
click at [355, 262] on span "NEXT" at bounding box center [354, 258] width 14 height 10
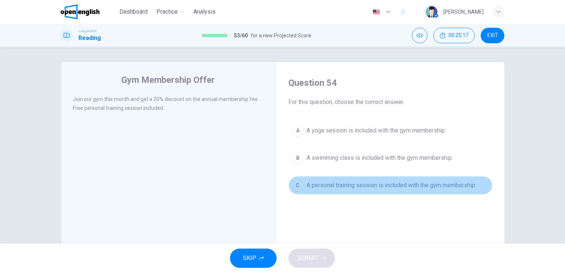
click at [363, 189] on button "C A personal training session is included with the gym membership." at bounding box center [391, 185] width 204 height 19
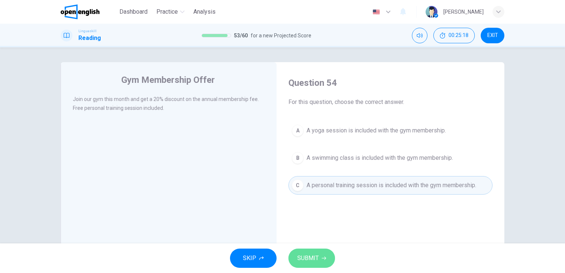
click at [323, 257] on icon "button" at bounding box center [324, 258] width 4 height 4
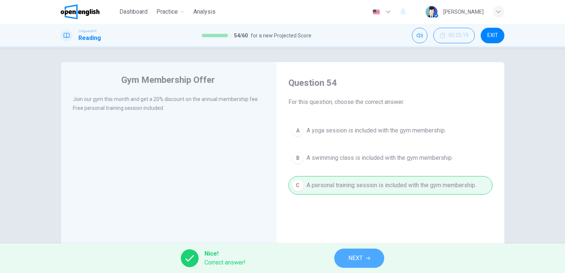
click at [371, 257] on button "NEXT" at bounding box center [359, 258] width 50 height 19
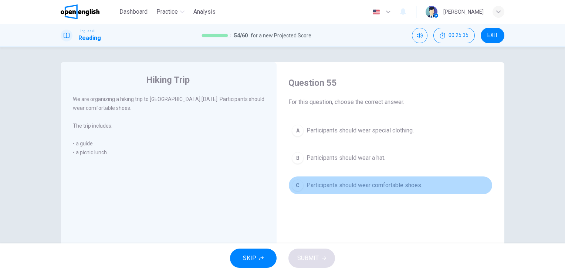
click at [389, 181] on span "Participants should wear comfortable shoes." at bounding box center [365, 185] width 116 height 9
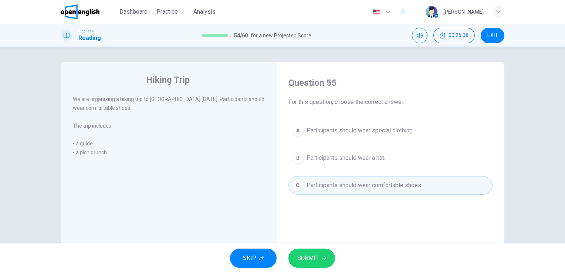
click at [321, 256] on button "SUBMIT" at bounding box center [312, 258] width 47 height 19
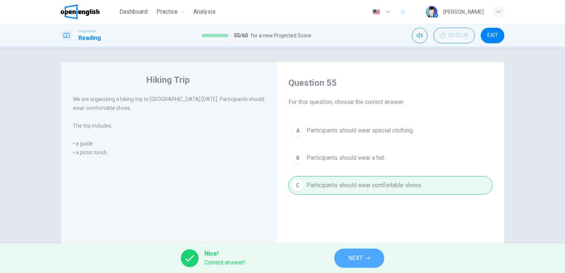
click at [354, 258] on span "NEXT" at bounding box center [356, 258] width 14 height 10
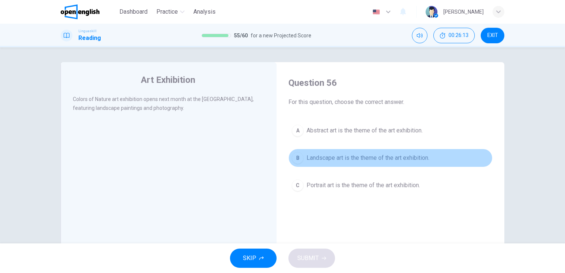
click at [374, 154] on span "Landscape art is the theme of the art exhibition." at bounding box center [368, 158] width 123 height 9
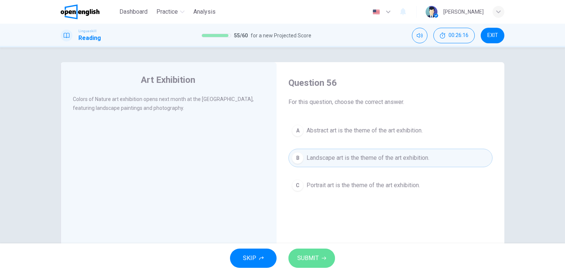
click at [320, 255] on button "SUBMIT" at bounding box center [312, 258] width 47 height 19
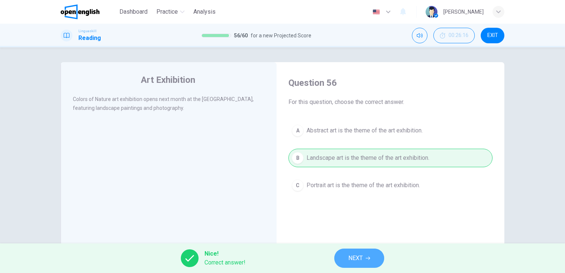
click at [359, 263] on span "NEXT" at bounding box center [356, 258] width 14 height 10
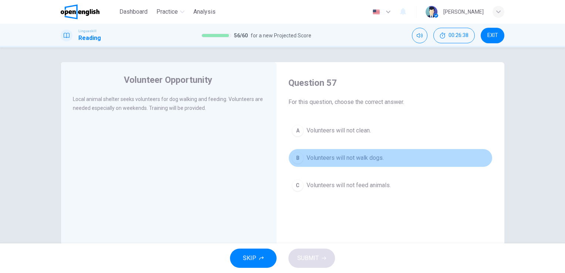
click at [345, 152] on button "B Volunteers will not walk dogs." at bounding box center [391, 158] width 204 height 19
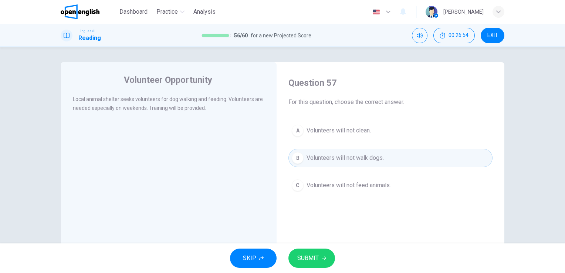
click at [324, 255] on button "SUBMIT" at bounding box center [312, 258] width 47 height 19
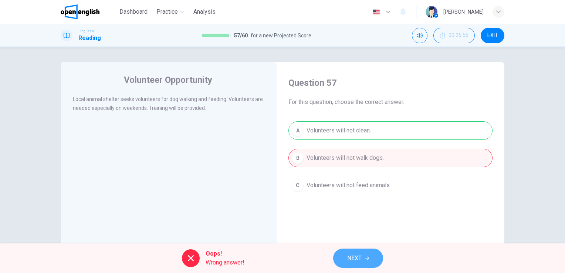
click at [355, 260] on span "NEXT" at bounding box center [354, 258] width 14 height 10
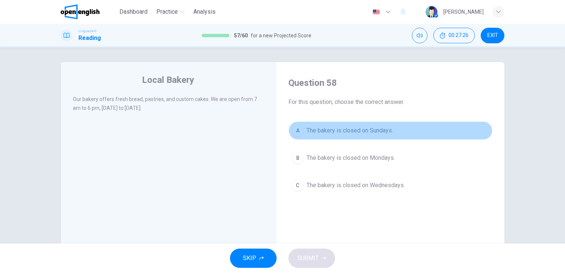
click at [360, 128] on span "The bakery is closed on Sundays." at bounding box center [350, 130] width 87 height 9
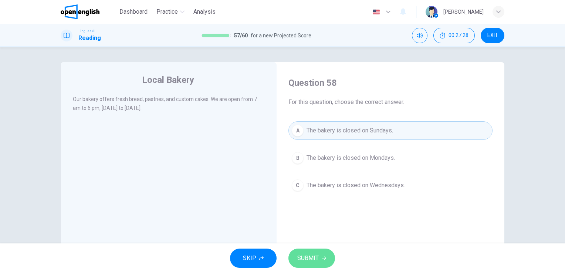
click at [322, 254] on button "SUBMIT" at bounding box center [312, 258] width 47 height 19
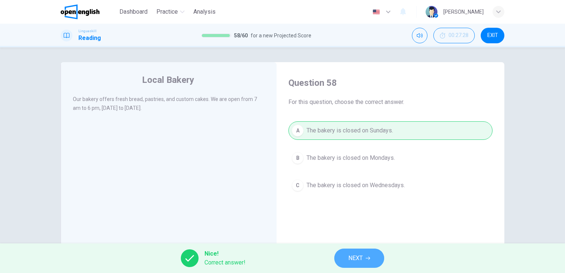
click at [355, 252] on button "NEXT" at bounding box center [359, 258] width 50 height 19
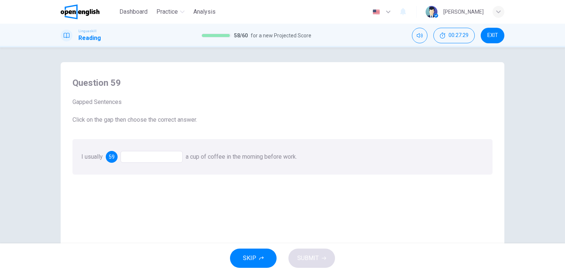
click at [169, 156] on div at bounding box center [152, 157] width 62 height 12
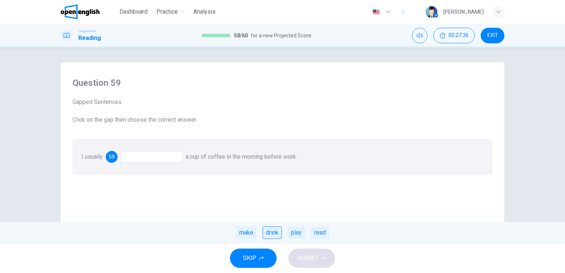
click at [267, 228] on div "drink" at bounding box center [272, 232] width 19 height 13
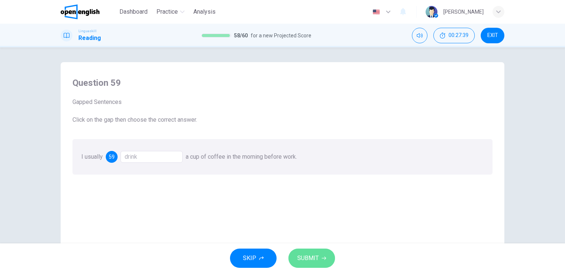
click at [320, 263] on button "SUBMIT" at bounding box center [312, 258] width 47 height 19
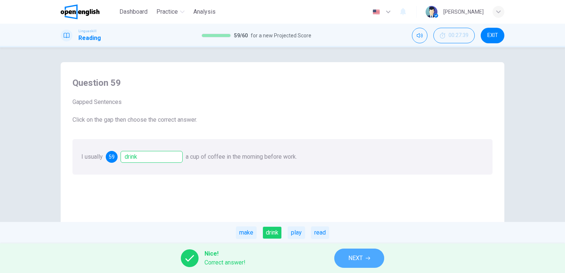
click at [340, 262] on button "NEXT" at bounding box center [359, 258] width 50 height 19
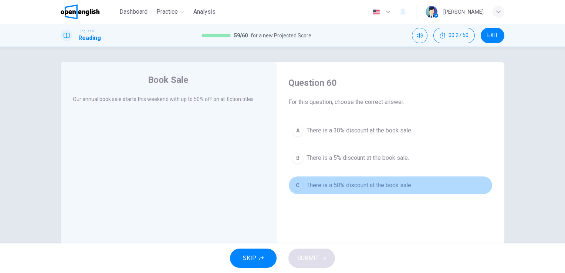
click at [374, 181] on span "There is a 50% discount at the book sale." at bounding box center [360, 185] width 106 height 9
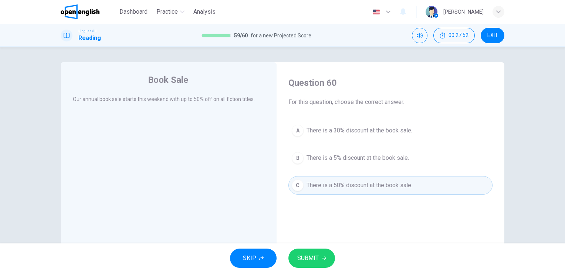
click at [311, 253] on button "SUBMIT" at bounding box center [312, 258] width 47 height 19
